Goal: Task Accomplishment & Management: Manage account settings

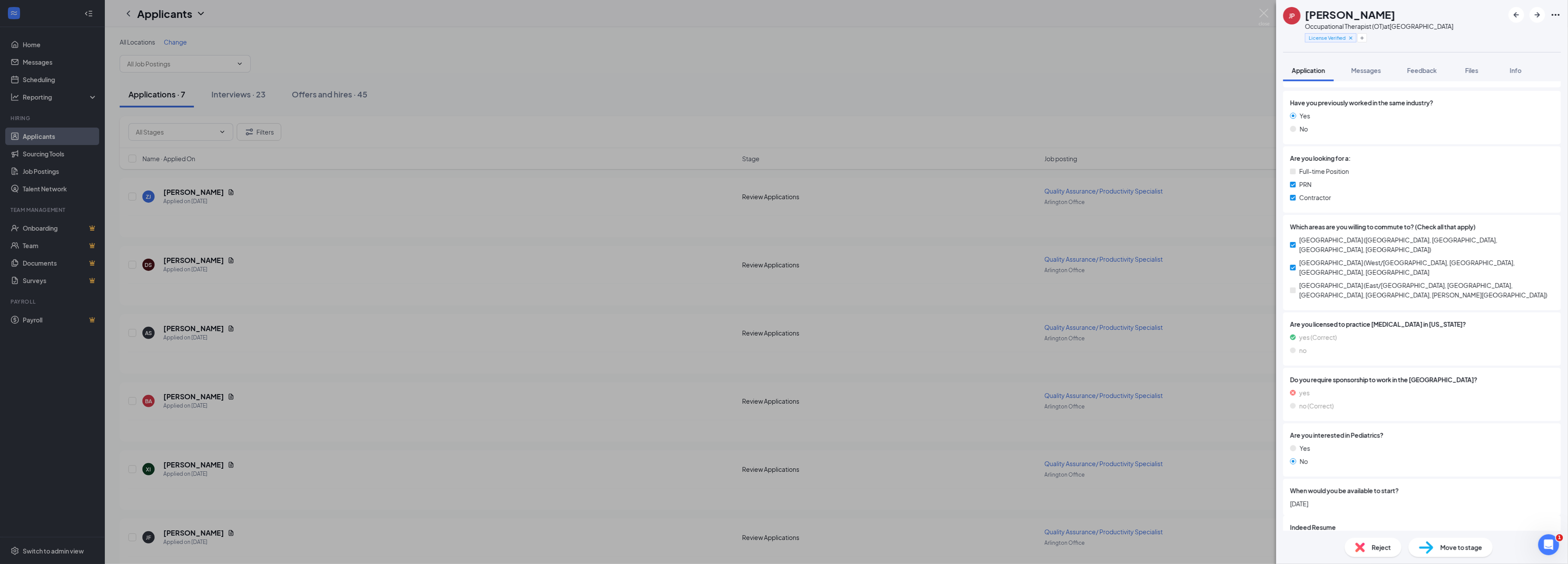
scroll to position [122, 0]
click at [1372, 538] on div "971ab1eb023af53c2c4f0c5a03d7d588.pdf" at bounding box center [1367, 541] width 122 height 7
click at [1464, 69] on button "Files" at bounding box center [1471, 71] width 35 height 22
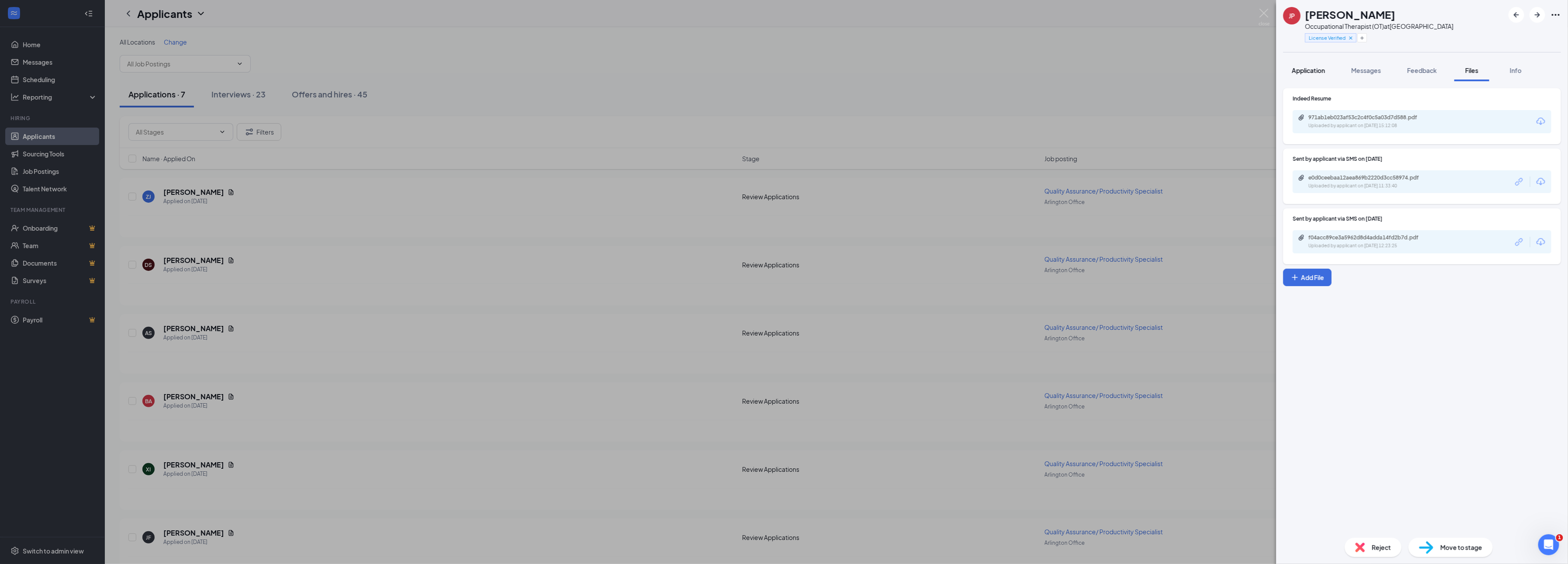
click at [1309, 61] on button "Application" at bounding box center [1308, 71] width 51 height 22
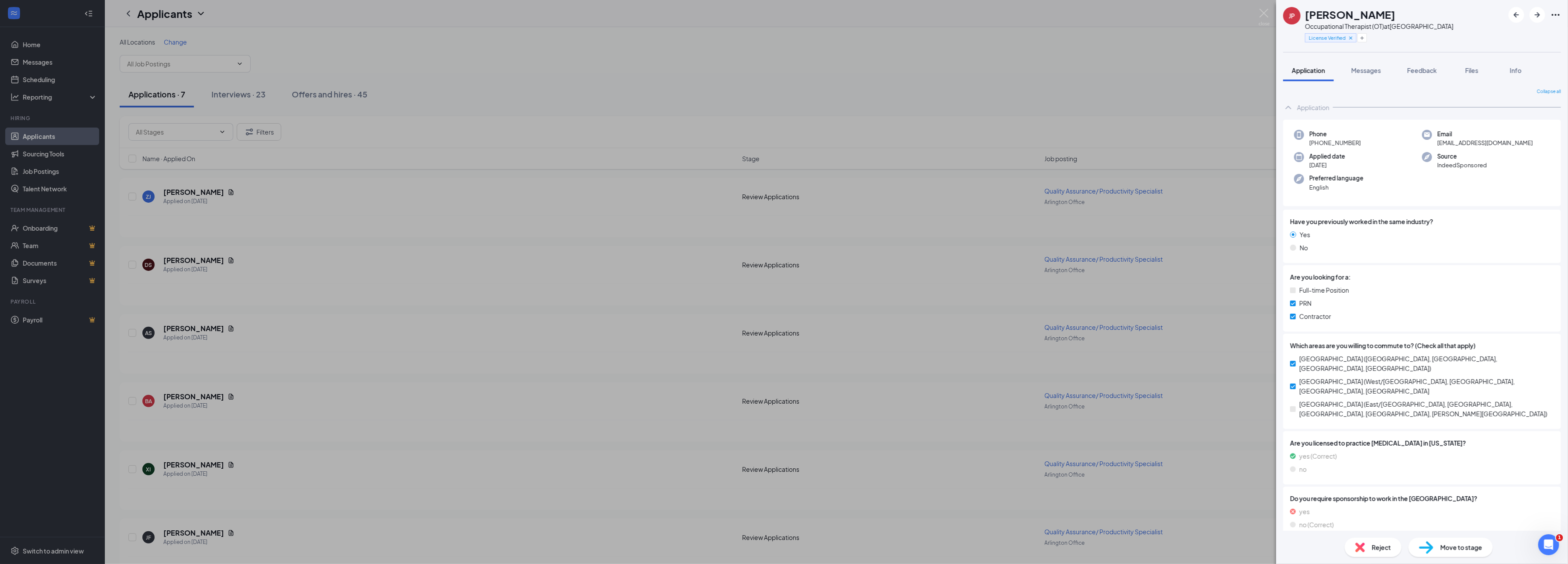
click at [1555, 16] on icon "Ellipses" at bounding box center [1555, 15] width 10 height 10
click at [1500, 32] on link "View full application" at bounding box center [1508, 35] width 94 height 9
drag, startPoint x: 422, startPoint y: 13, endPoint x: 276, endPoint y: 110, distance: 175.3
click at [423, 16] on div "JP Joseph P Occupational Therapist (OT) at Fort Worth License Verified Applicat…" at bounding box center [784, 282] width 1568 height 564
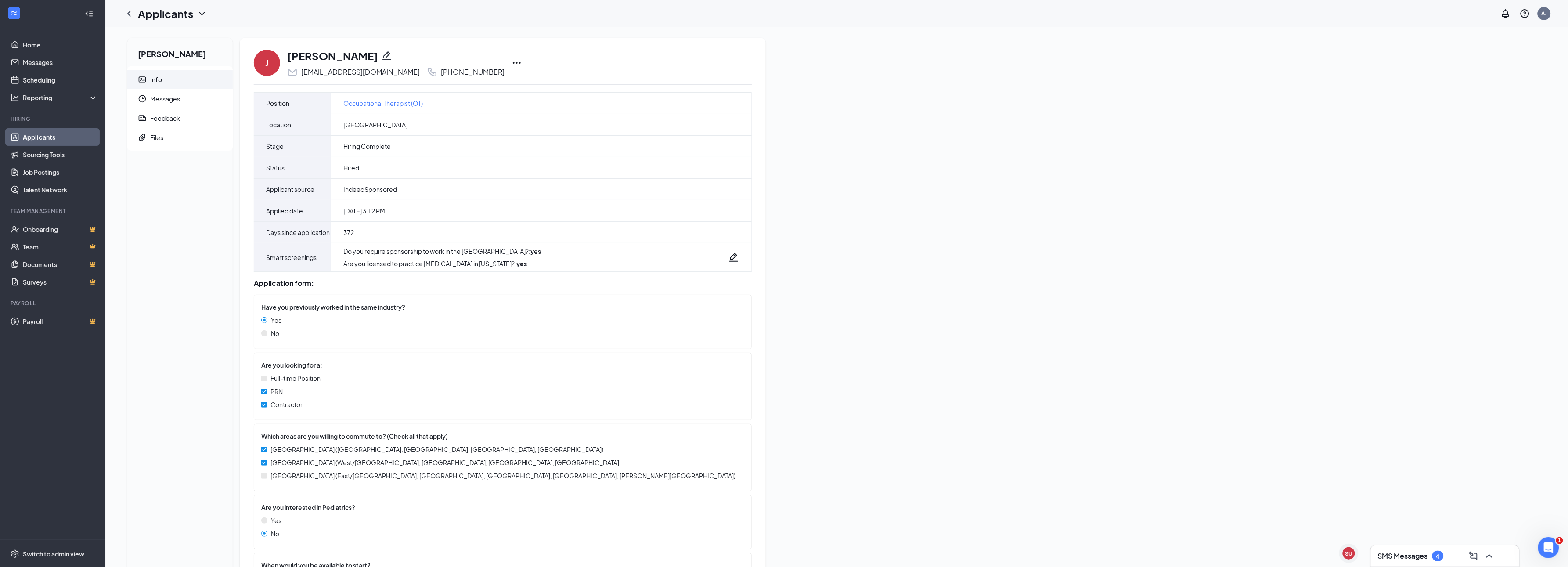
click at [512, 60] on icon "Ellipses" at bounding box center [517, 62] width 10 height 10
click at [534, 233] on p "Print applicant" at bounding box center [532, 237] width 75 height 9
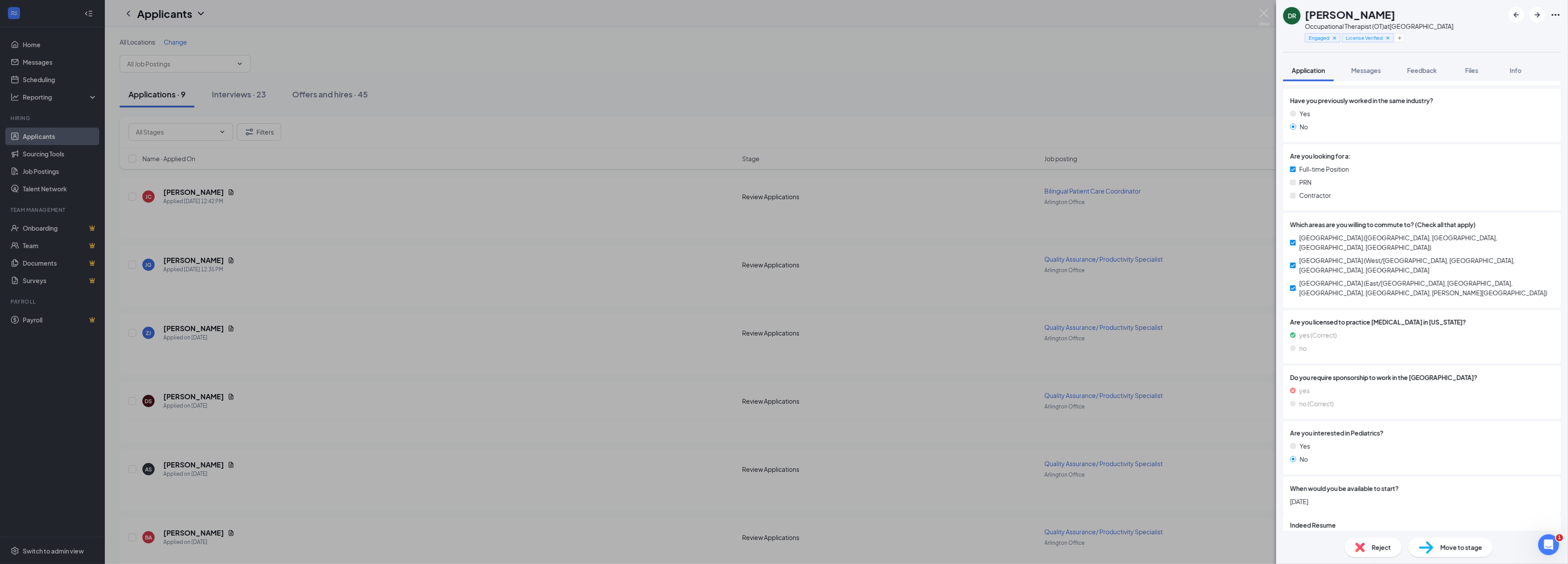
scroll to position [122, 0]
click at [1556, 15] on icon "Ellipses" at bounding box center [1555, 15] width 10 height 10
click at [1511, 39] on link "View full application" at bounding box center [1508, 35] width 94 height 9
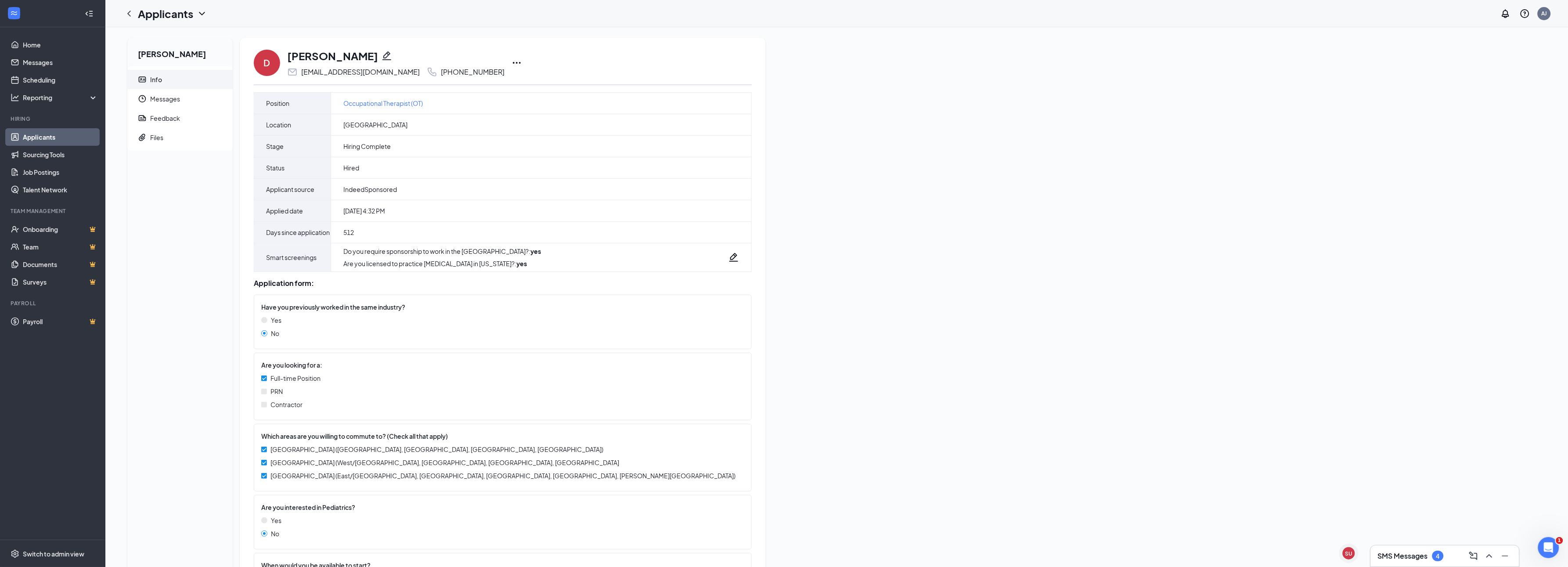
click at [489, 60] on div "D Desiree Rios desireerios1285@gmail.com +1 (817) 893-8698 Position Occupationa…" at bounding box center [503, 321] width 526 height 567
click at [512, 61] on icon "Ellipses" at bounding box center [517, 62] width 10 height 10
click at [513, 233] on p "Print applicant" at bounding box center [531, 237] width 75 height 9
click at [512, 60] on icon "Ellipses" at bounding box center [517, 62] width 10 height 10
